Goal: Task Accomplishment & Management: Use online tool/utility

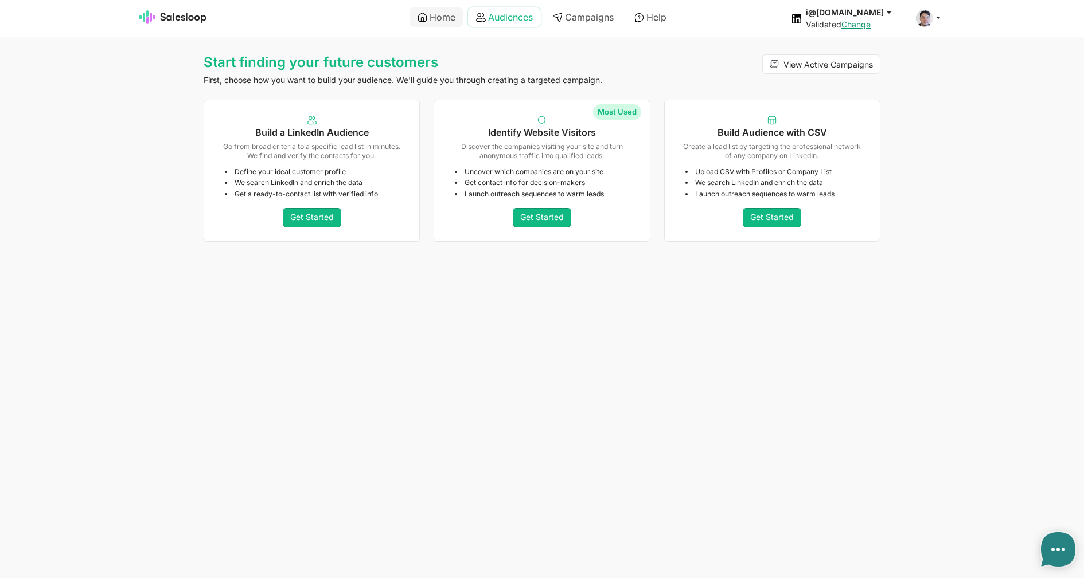
click at [492, 20] on link "Audiences" at bounding box center [504, 16] width 73 height 19
type textarea "x"
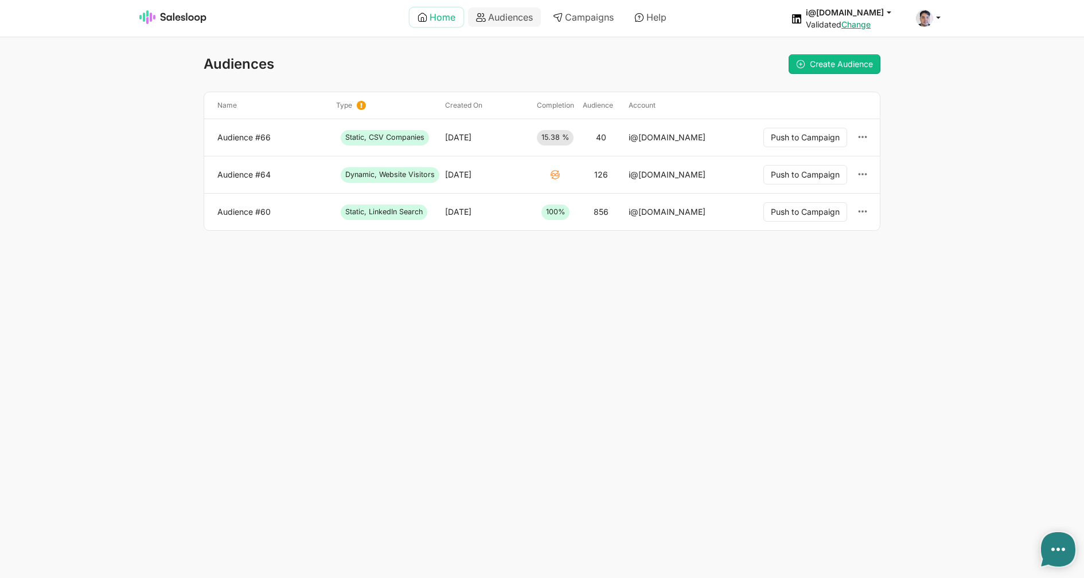
click at [429, 17] on link "Home" at bounding box center [436, 16] width 54 height 19
type textarea "x"
click at [243, 173] on link "Audience #64" at bounding box center [272, 175] width 110 height 10
type textarea "x"
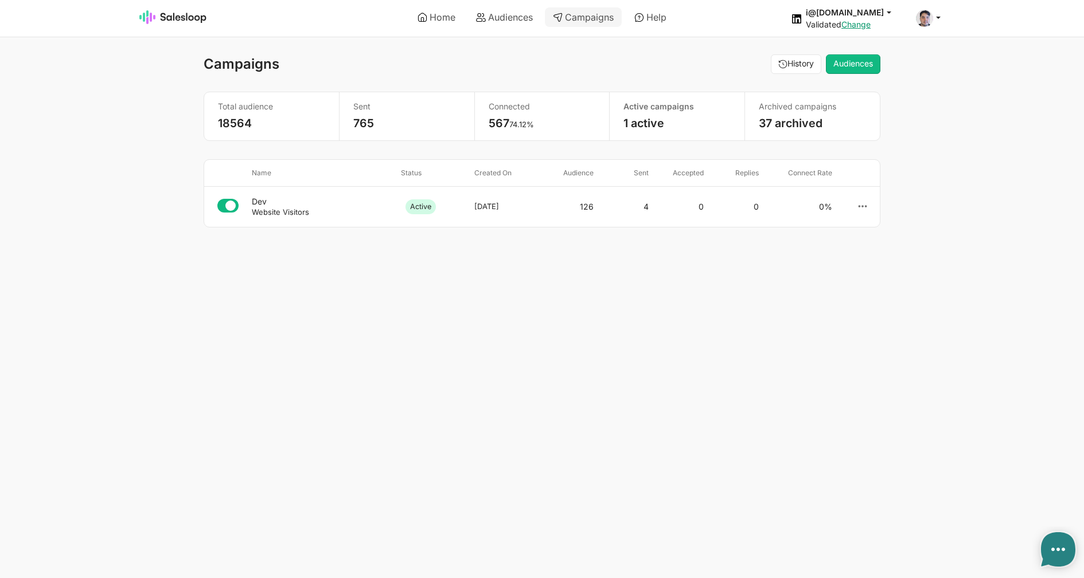
select select "21"
type textarea "x"
